Goal: Find specific page/section: Find specific page/section

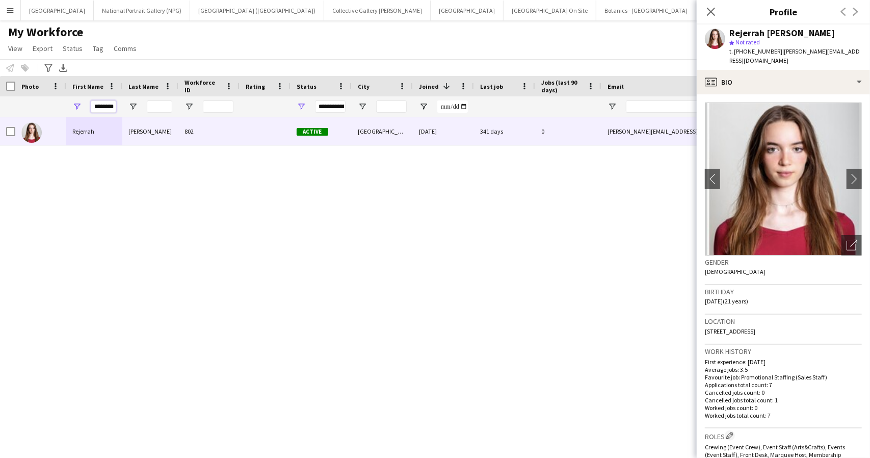
click at [105, 104] on input "********" at bounding box center [103, 106] width 25 height 12
click at [9, 10] on app-icon "Menu" at bounding box center [10, 10] width 8 height 8
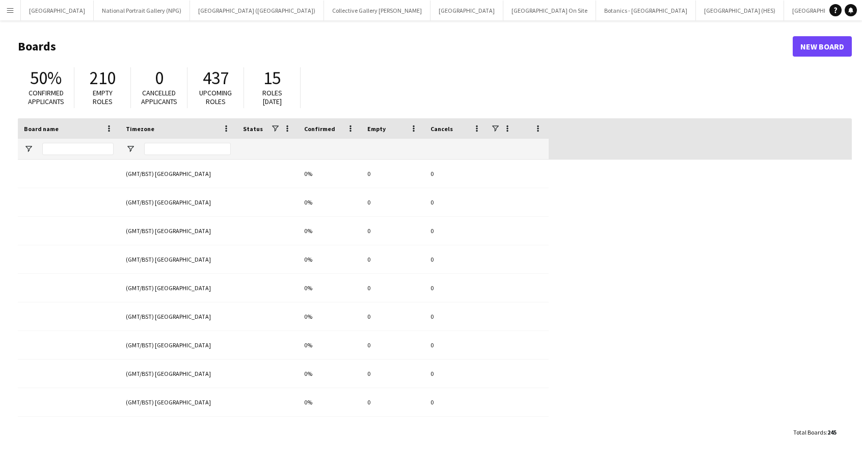
type input "**"
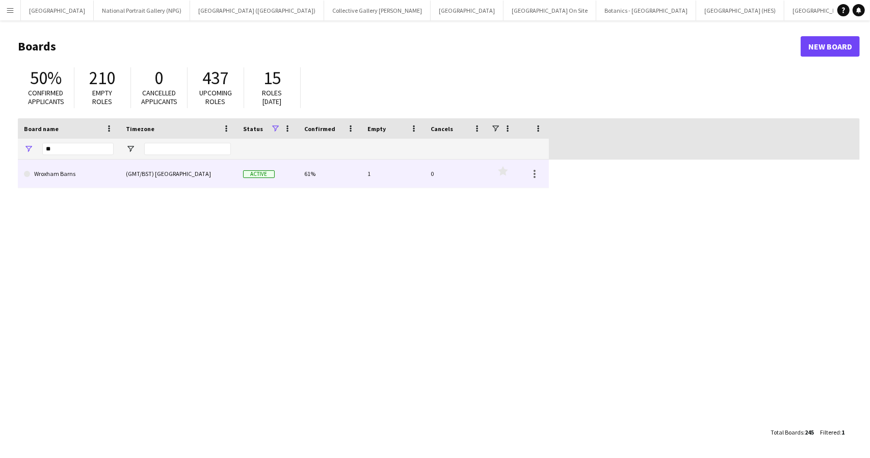
click at [55, 170] on link "Wroxham Barns" at bounding box center [69, 174] width 90 height 29
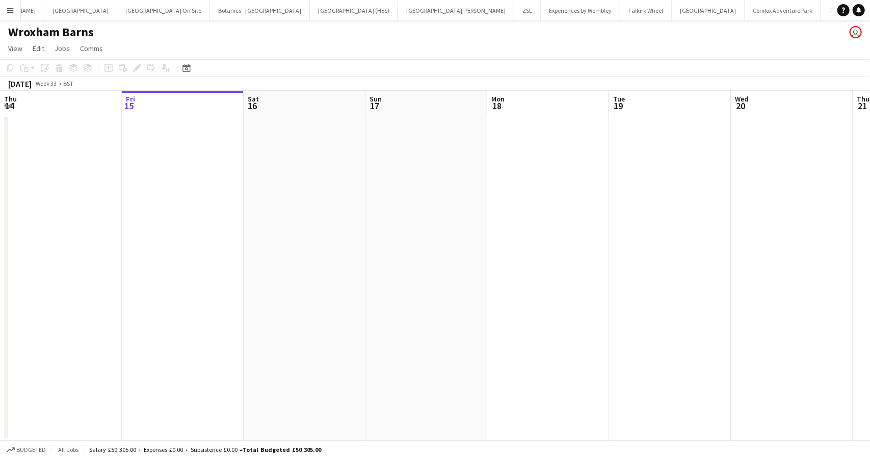
scroll to position [0, 388]
click at [186, 65] on icon "Date picker" at bounding box center [186, 68] width 8 height 8
click at [249, 102] on span "Previous month" at bounding box center [249, 103] width 20 height 20
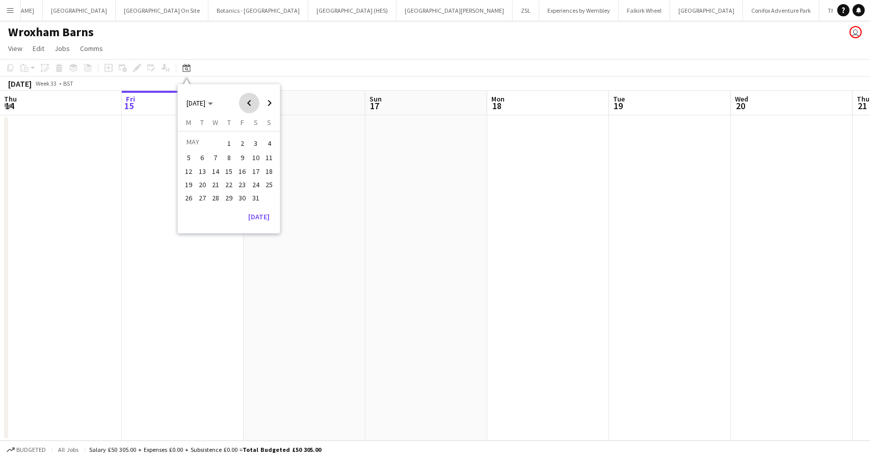
click at [249, 102] on span "Previous month" at bounding box center [249, 103] width 20 height 20
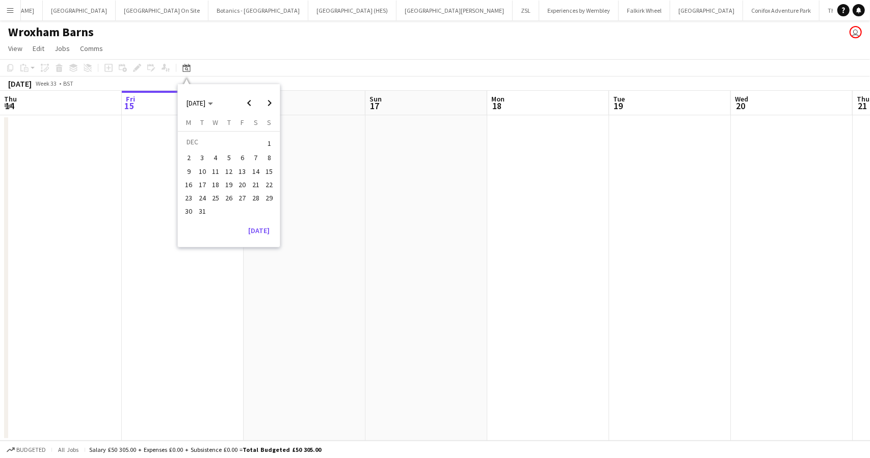
click at [227, 180] on span "19" at bounding box center [229, 184] width 12 height 12
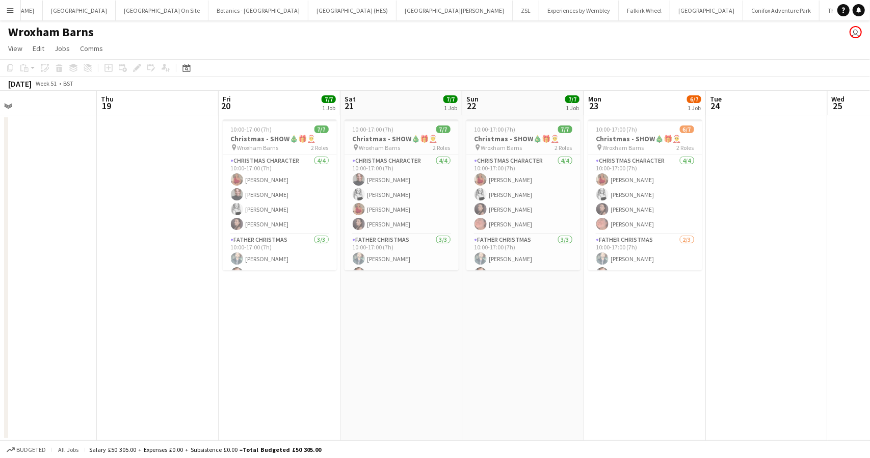
scroll to position [0, 513]
drag, startPoint x: 581, startPoint y: 339, endPoint x: 419, endPoint y: 338, distance: 162.1
click at [419, 338] on app-calendar-viewport "Sat 14 7/7 1 Job Sun 15 7/7 1 Job Mon 16 Tue 17 Wed 18 Thu 19 Fri 20 7/7 1 Job …" at bounding box center [435, 266] width 870 height 350
drag, startPoint x: 565, startPoint y: 37, endPoint x: 580, endPoint y: 35, distance: 15.4
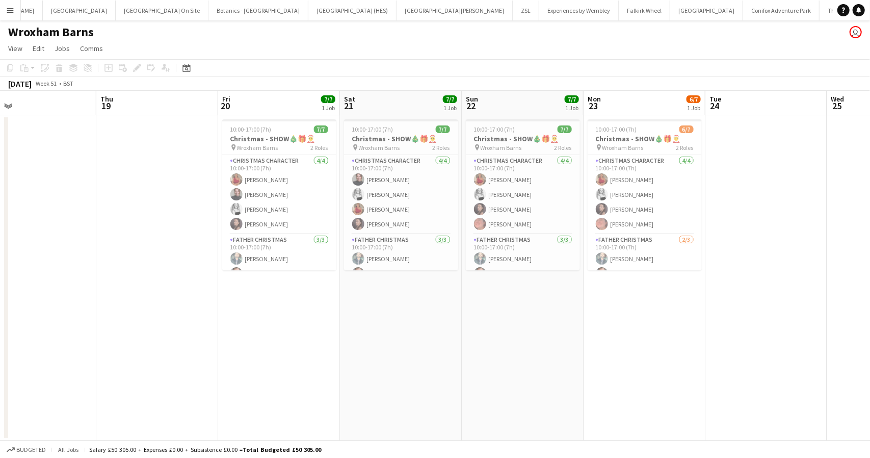
click at [565, 37] on div "Wroxham Barns user" at bounding box center [435, 29] width 870 height 19
click at [317, 35] on div "Wroxham Barns user" at bounding box center [435, 29] width 870 height 19
